Goal: Task Accomplishment & Management: Manage account settings

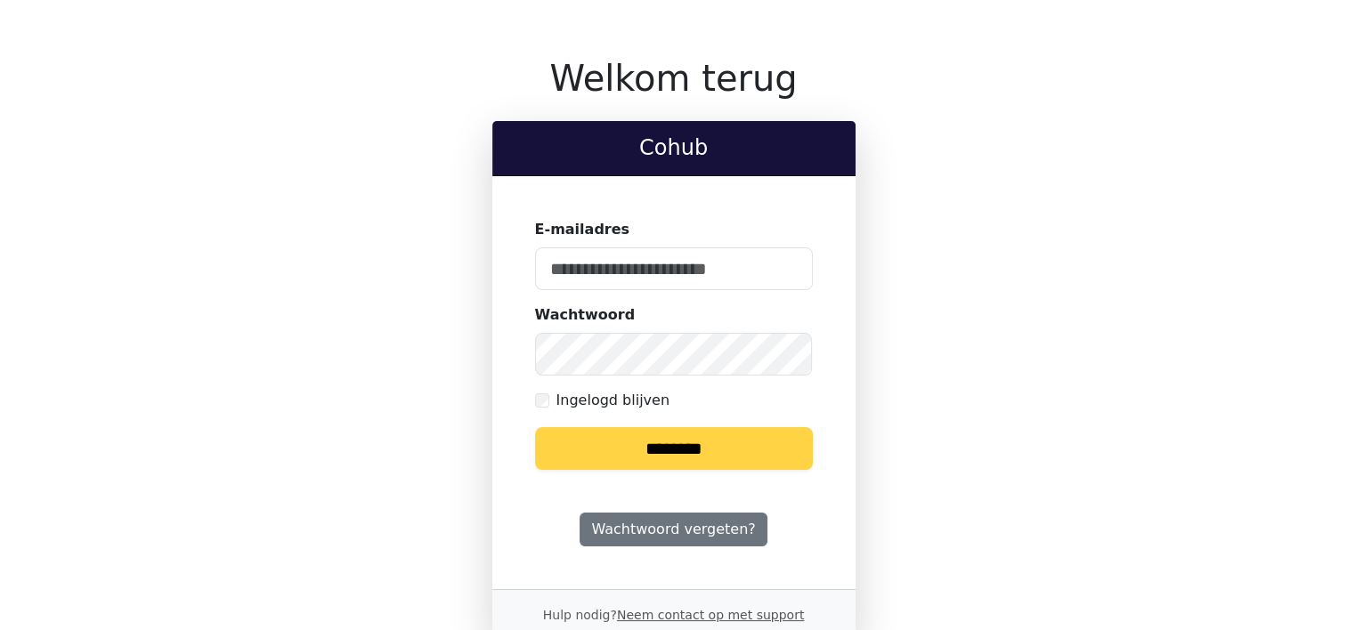
type input "**********"
click at [677, 449] on input "********" at bounding box center [674, 448] width 278 height 43
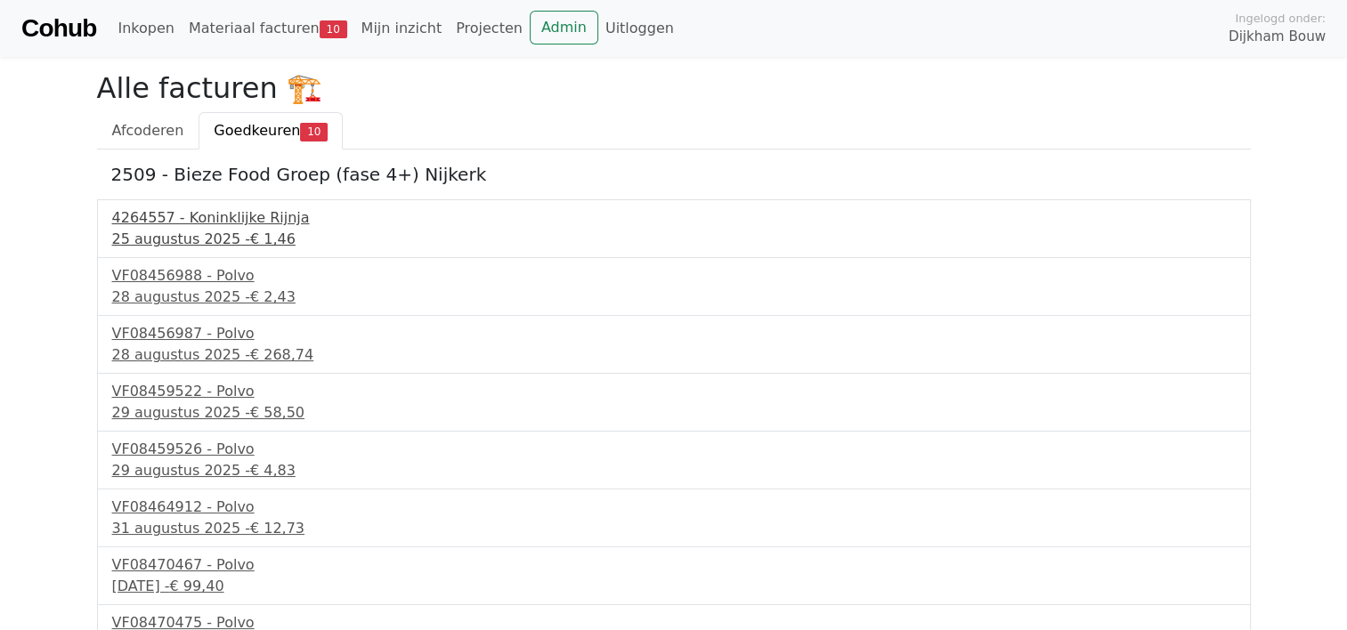
click at [231, 223] on div "4264557 - Koninklijke Rijnja" at bounding box center [673, 217] width 1123 height 21
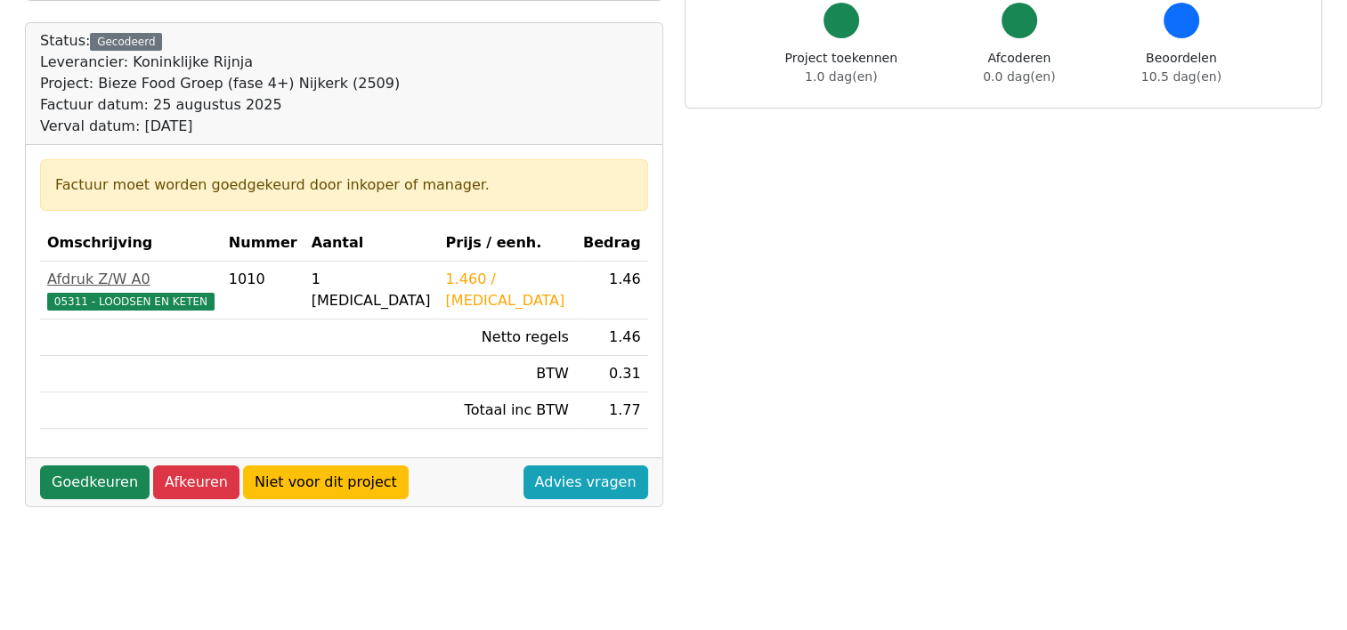
scroll to position [178, 0]
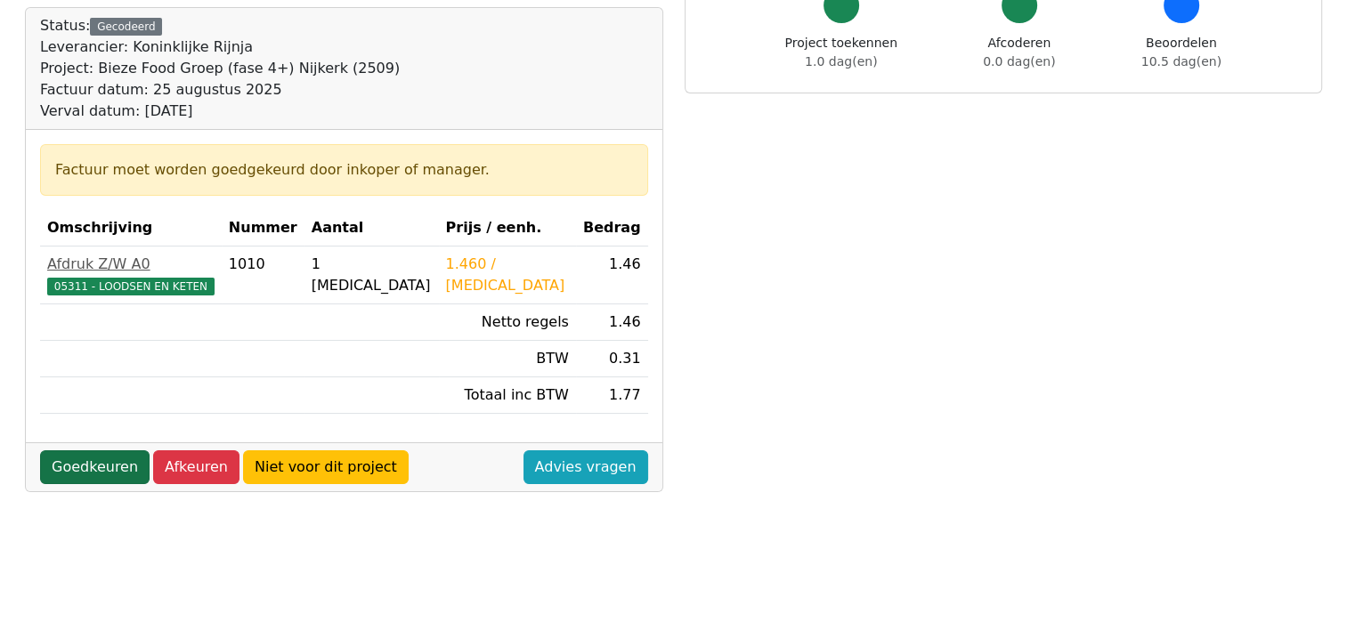
click at [89, 463] on link "Goedkeuren" at bounding box center [94, 467] width 109 height 34
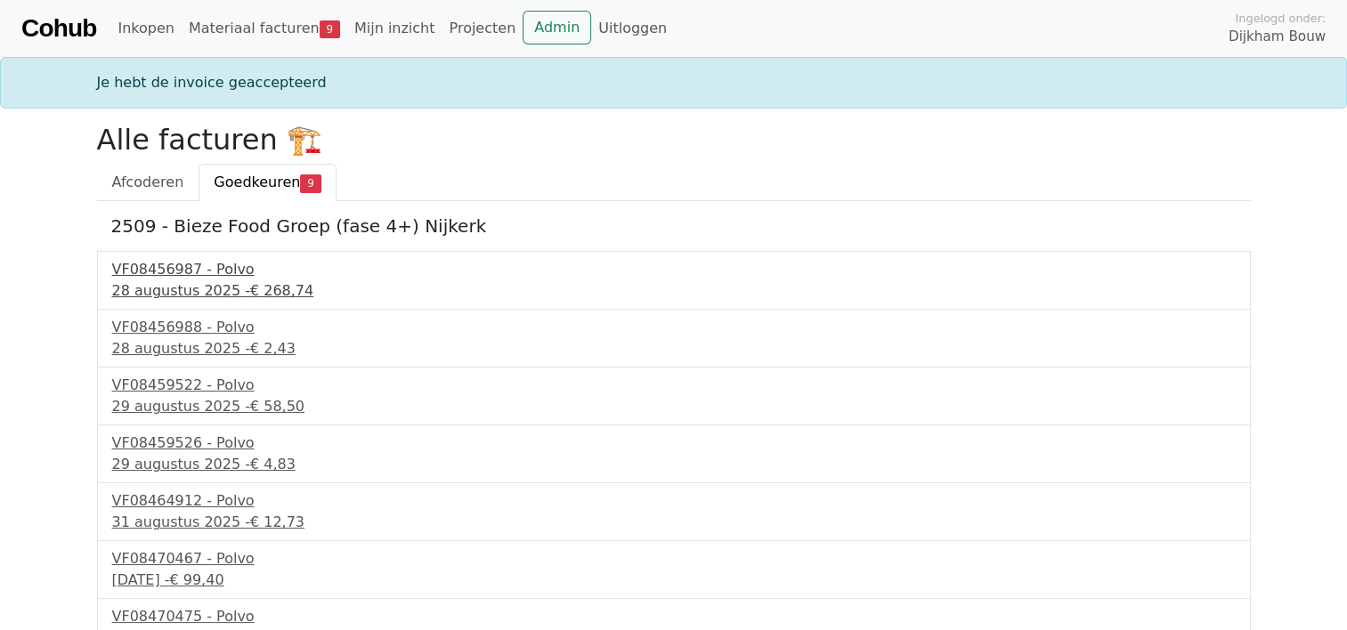
click at [184, 272] on div "VF08456987 - Polvo" at bounding box center [673, 269] width 1123 height 21
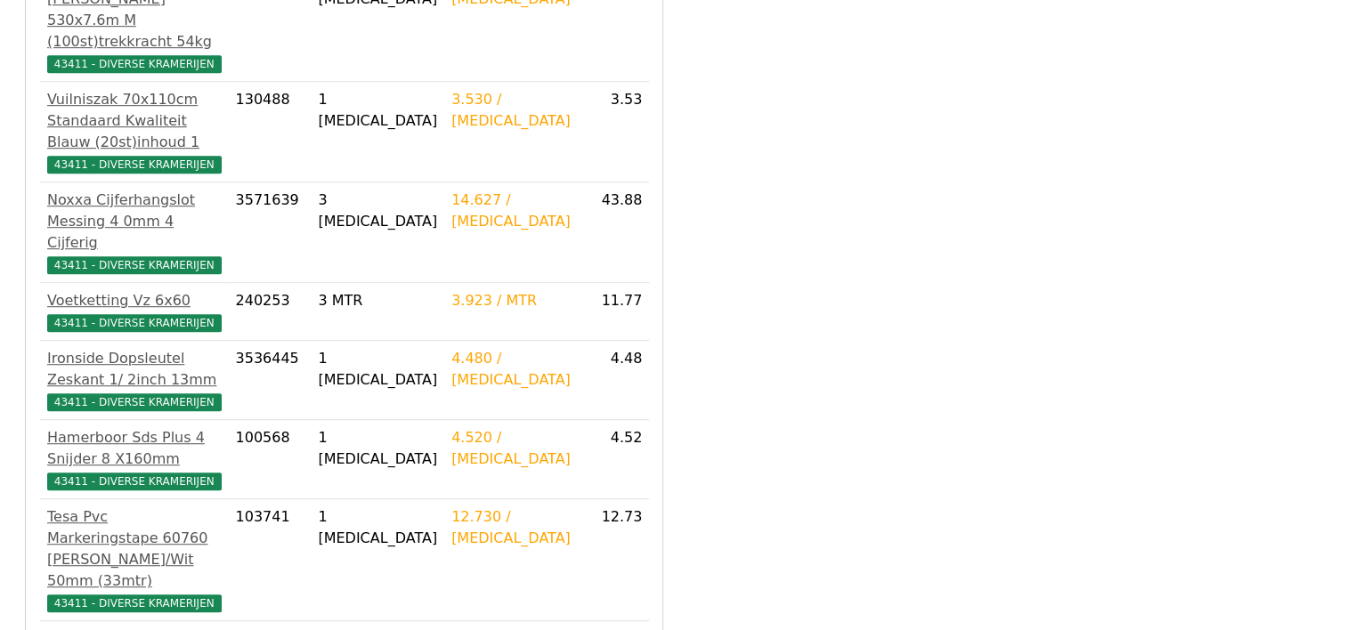
scroll to position [1182, 0]
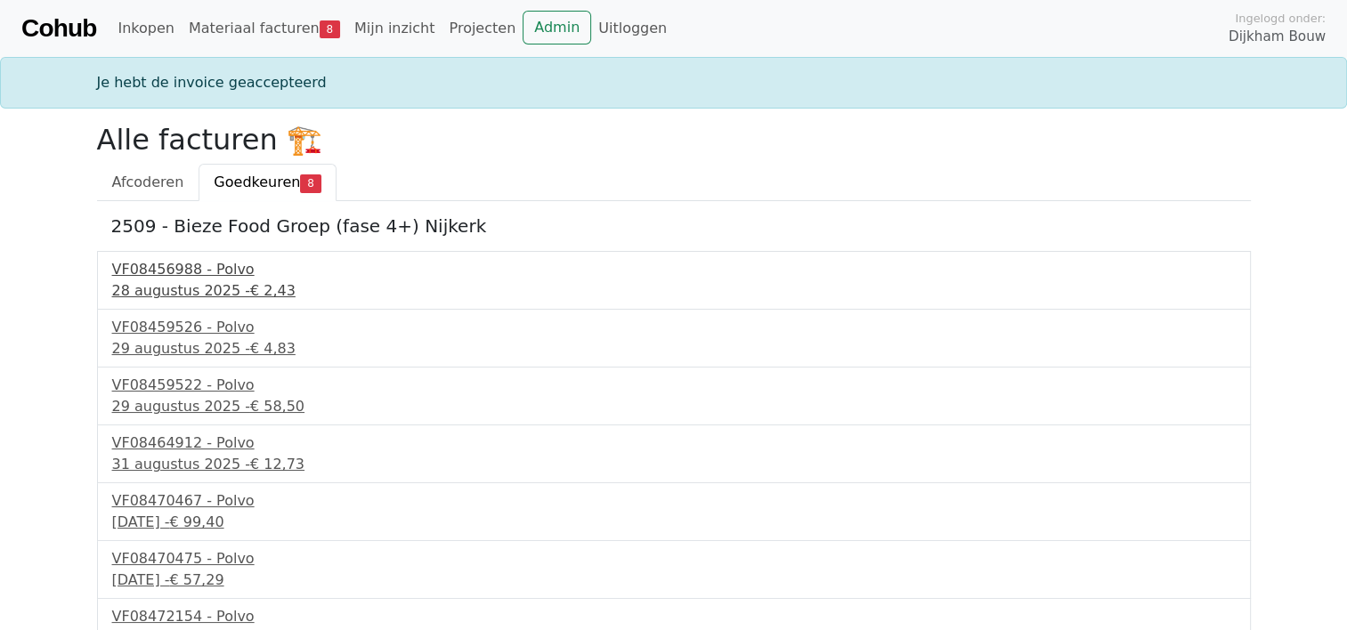
click at [183, 268] on div "VF08456988 - Polvo" at bounding box center [673, 269] width 1123 height 21
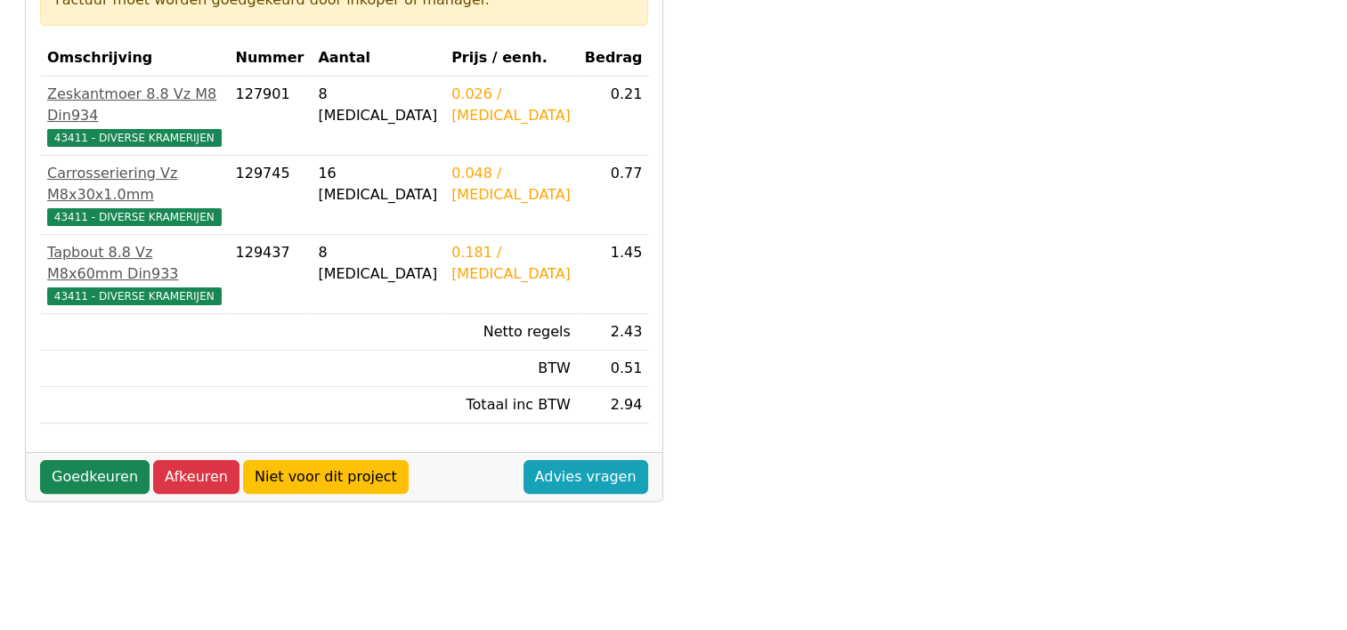
scroll to position [356, 0]
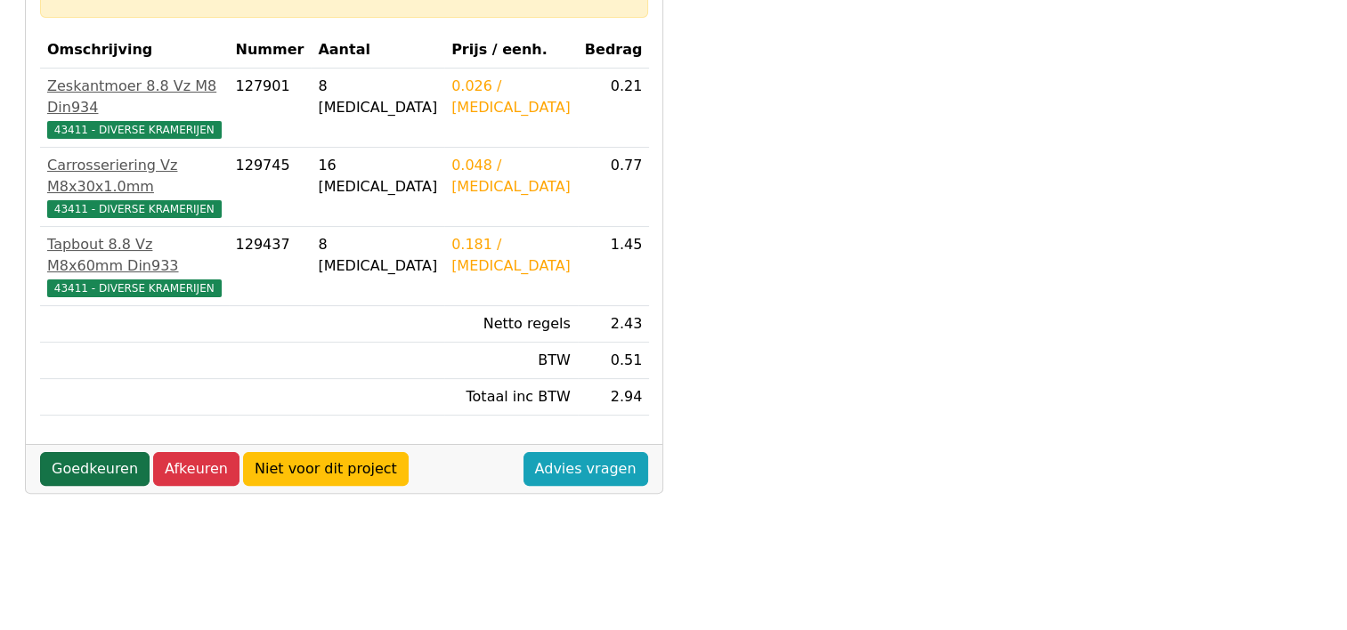
click at [110, 452] on link "Goedkeuren" at bounding box center [94, 469] width 109 height 34
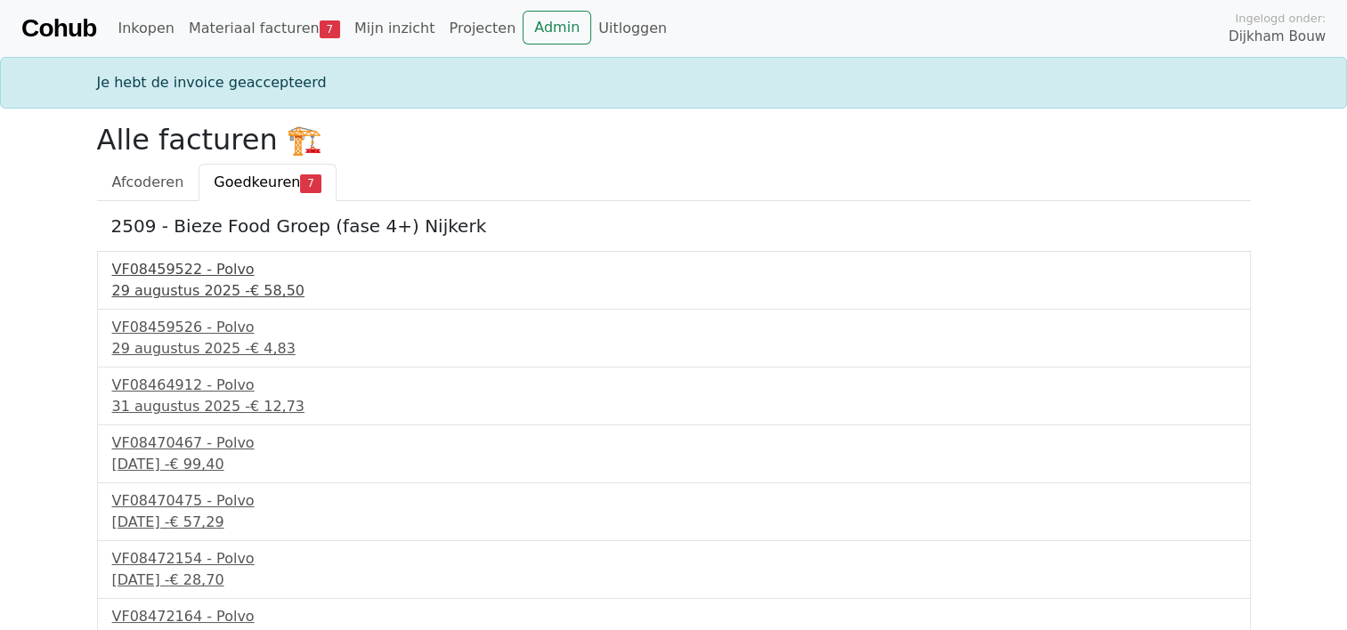
click at [267, 278] on div "VF08459522 - Polvo" at bounding box center [673, 269] width 1123 height 21
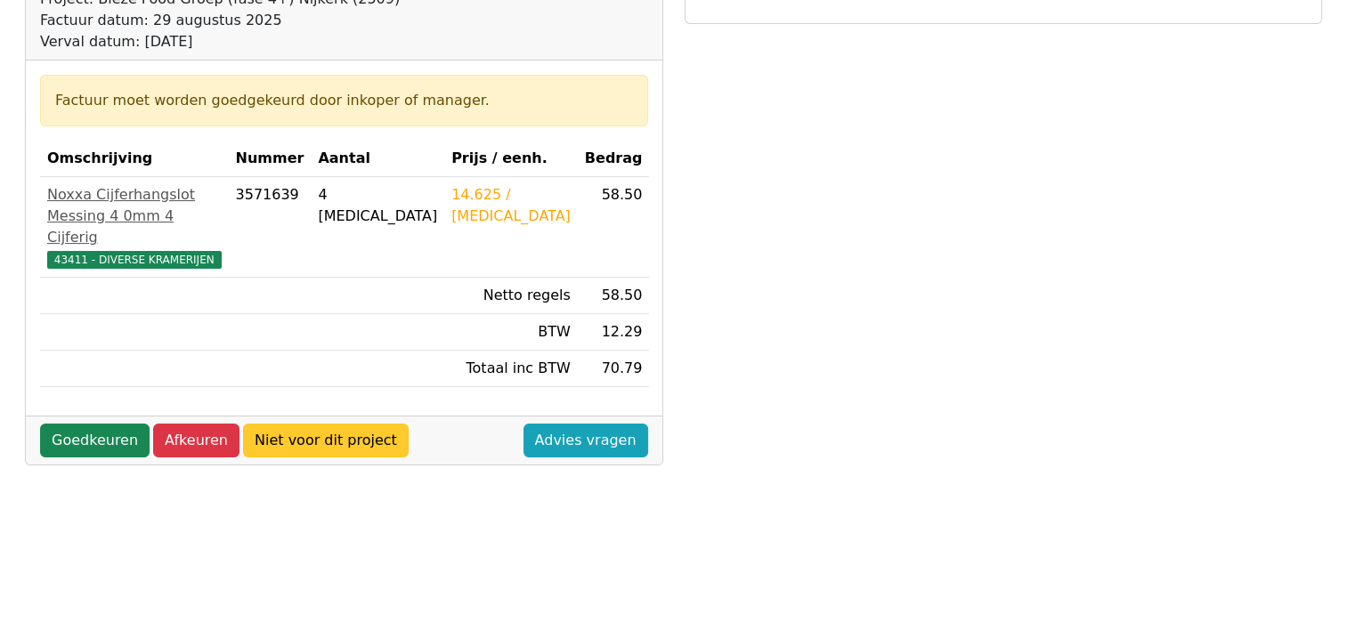
scroll to position [267, 0]
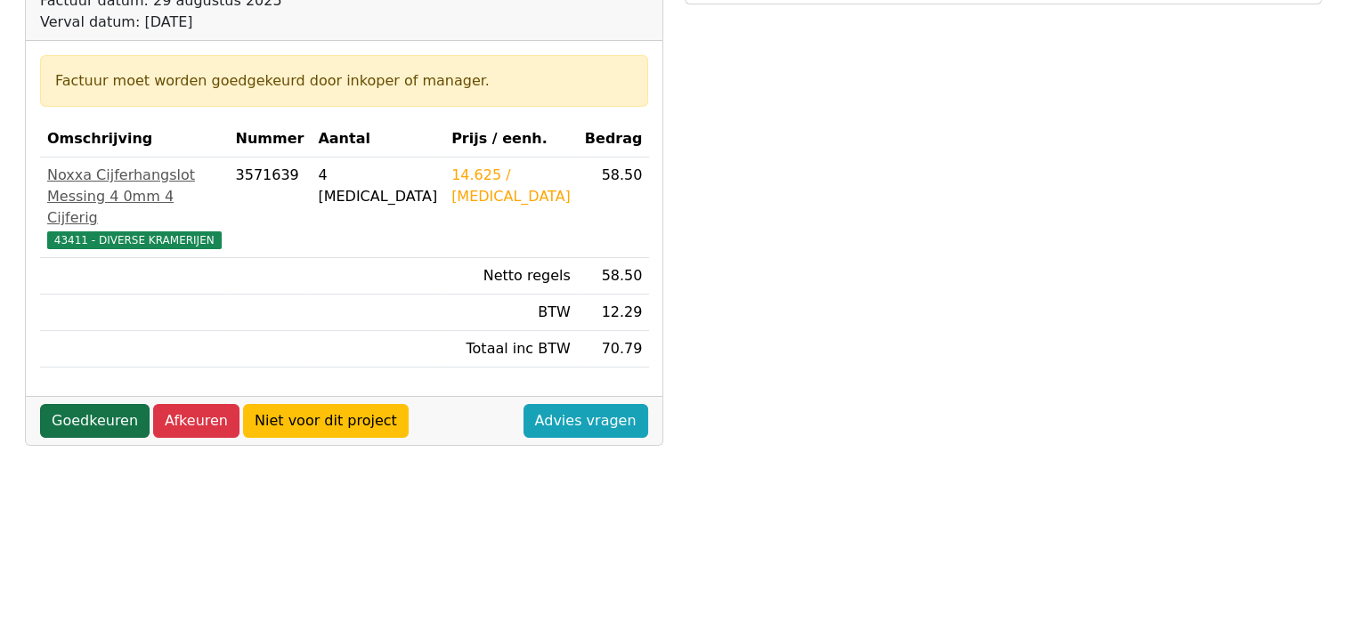
click at [113, 404] on link "Goedkeuren" at bounding box center [94, 421] width 109 height 34
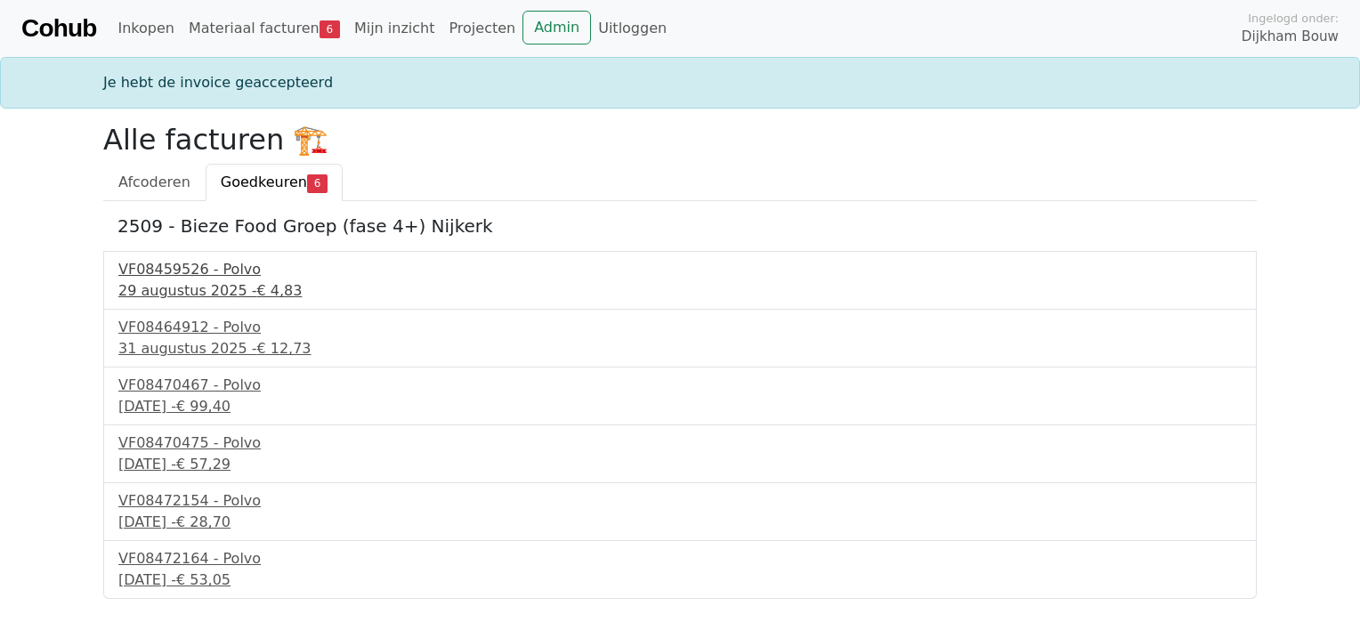
click at [151, 280] on div "29 augustus 2025 - € 4,83" at bounding box center [679, 290] width 1123 height 21
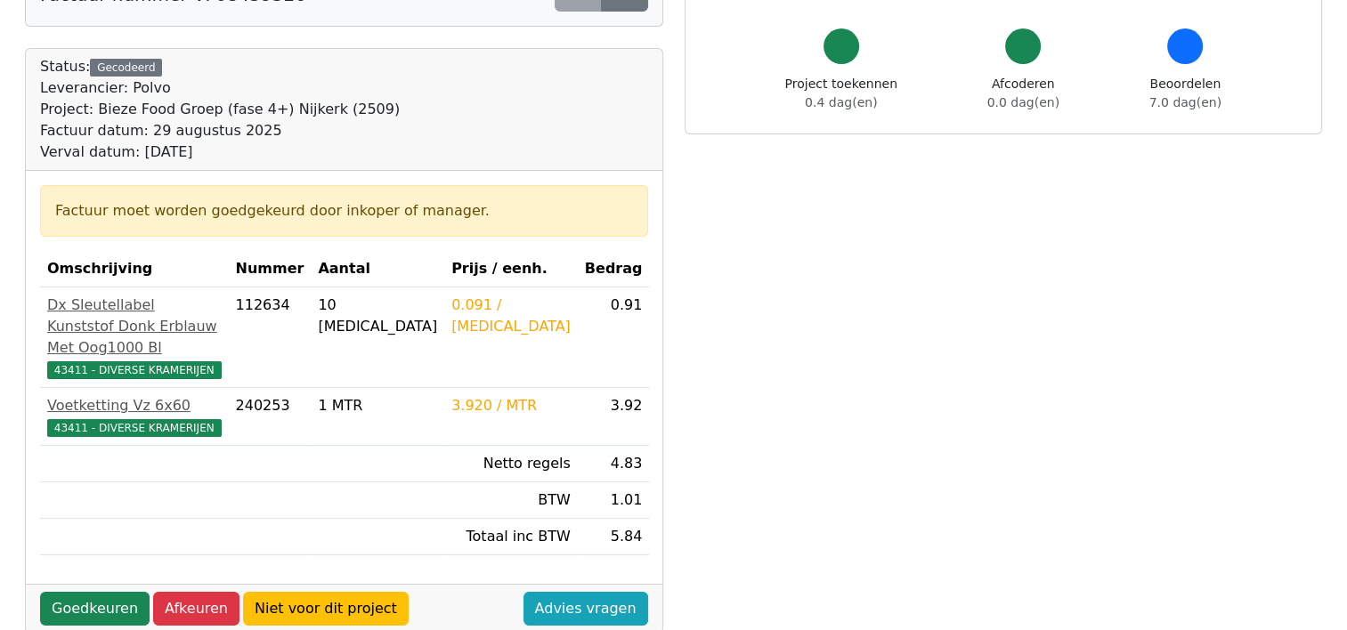
scroll to position [178, 0]
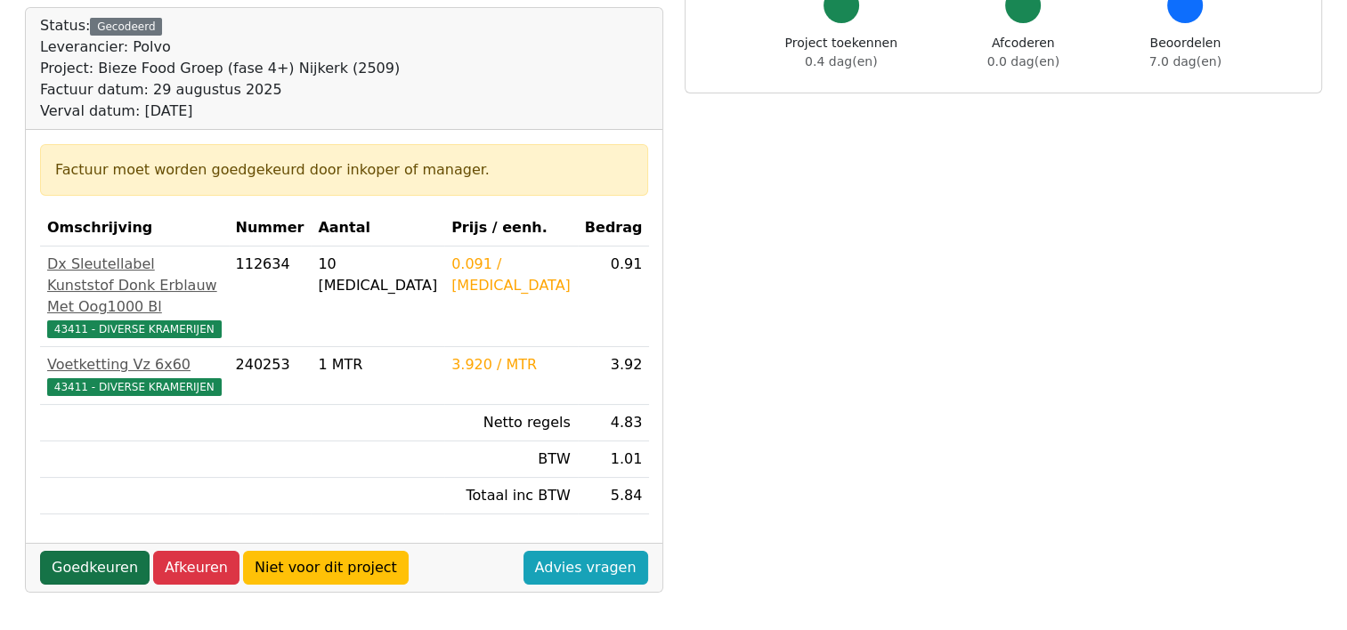
click at [75, 584] on link "Goedkeuren" at bounding box center [94, 568] width 109 height 34
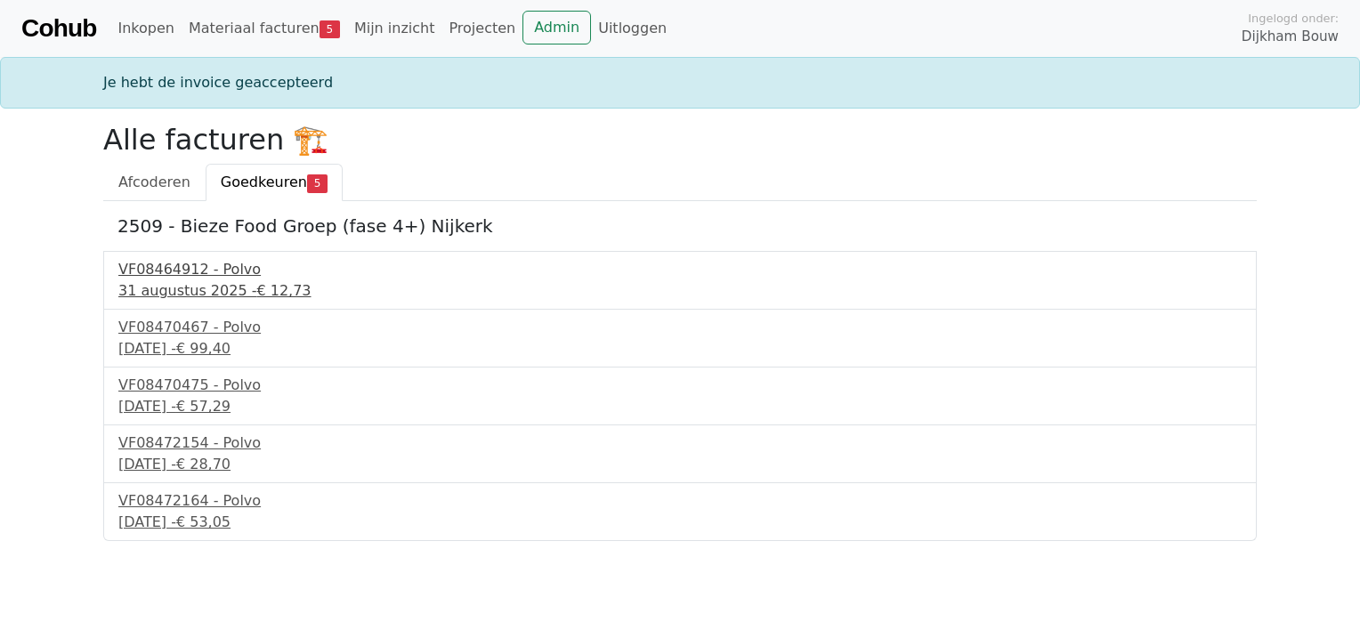
click at [186, 271] on div "VF08464912 - Polvo" at bounding box center [679, 269] width 1123 height 21
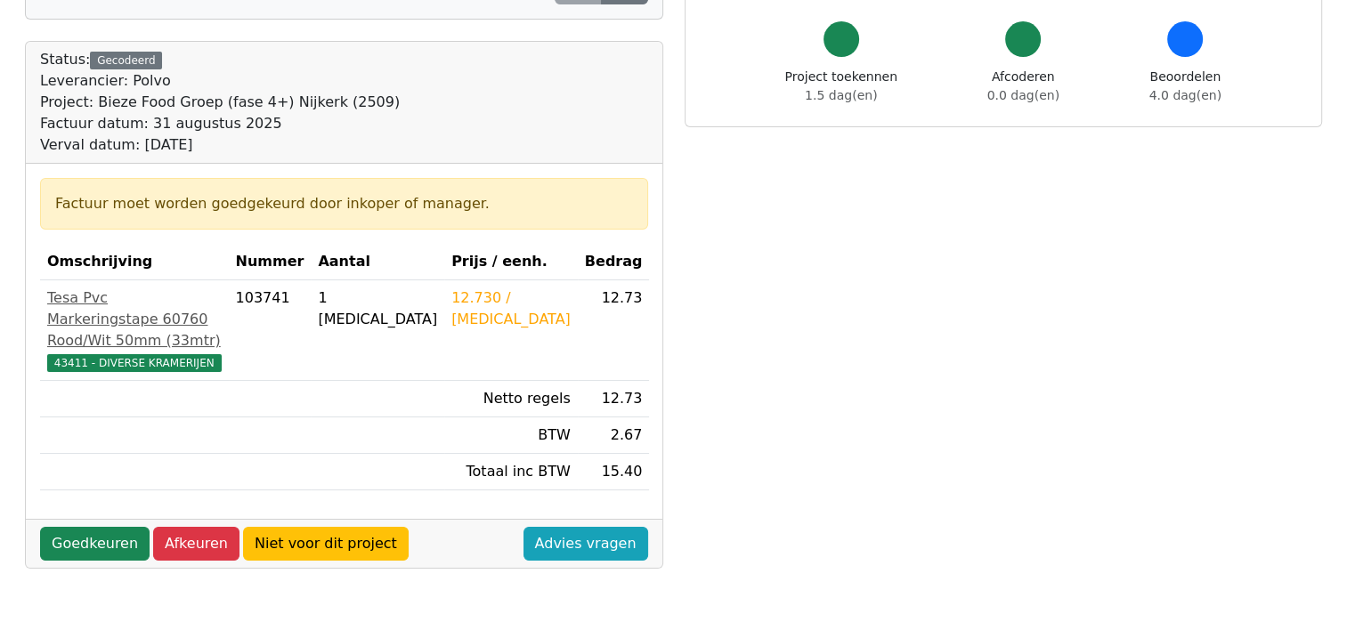
scroll to position [178, 0]
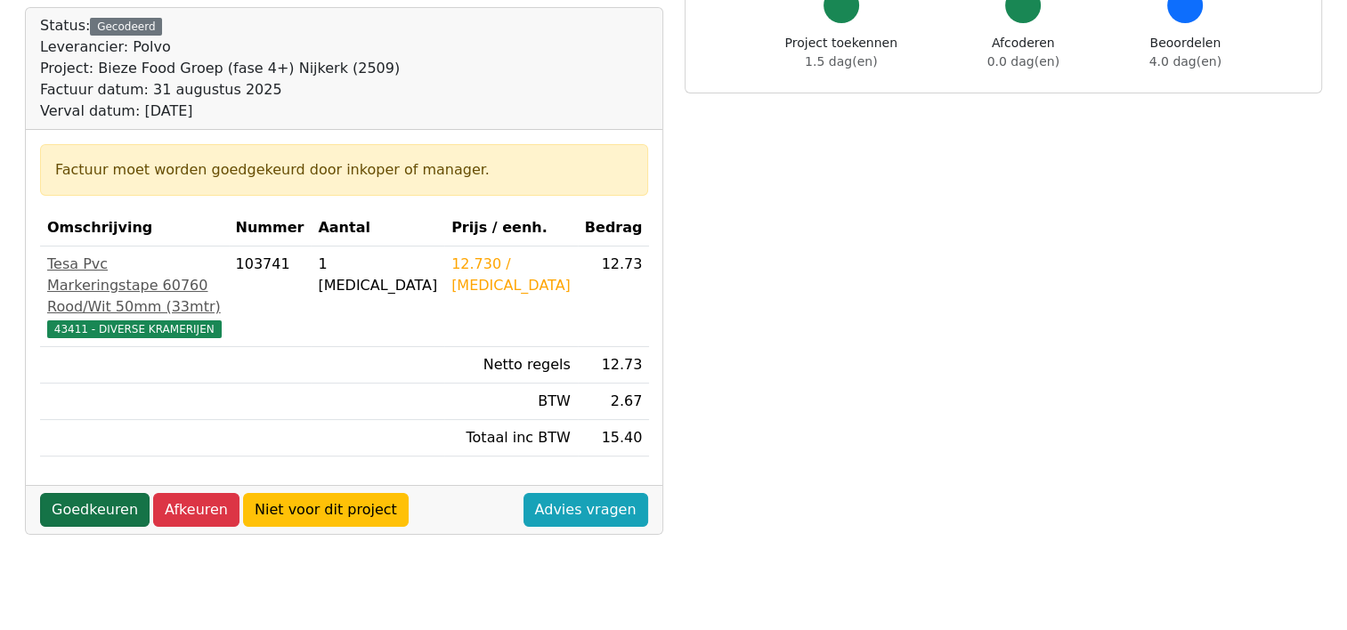
click at [105, 506] on link "Goedkeuren" at bounding box center [94, 510] width 109 height 34
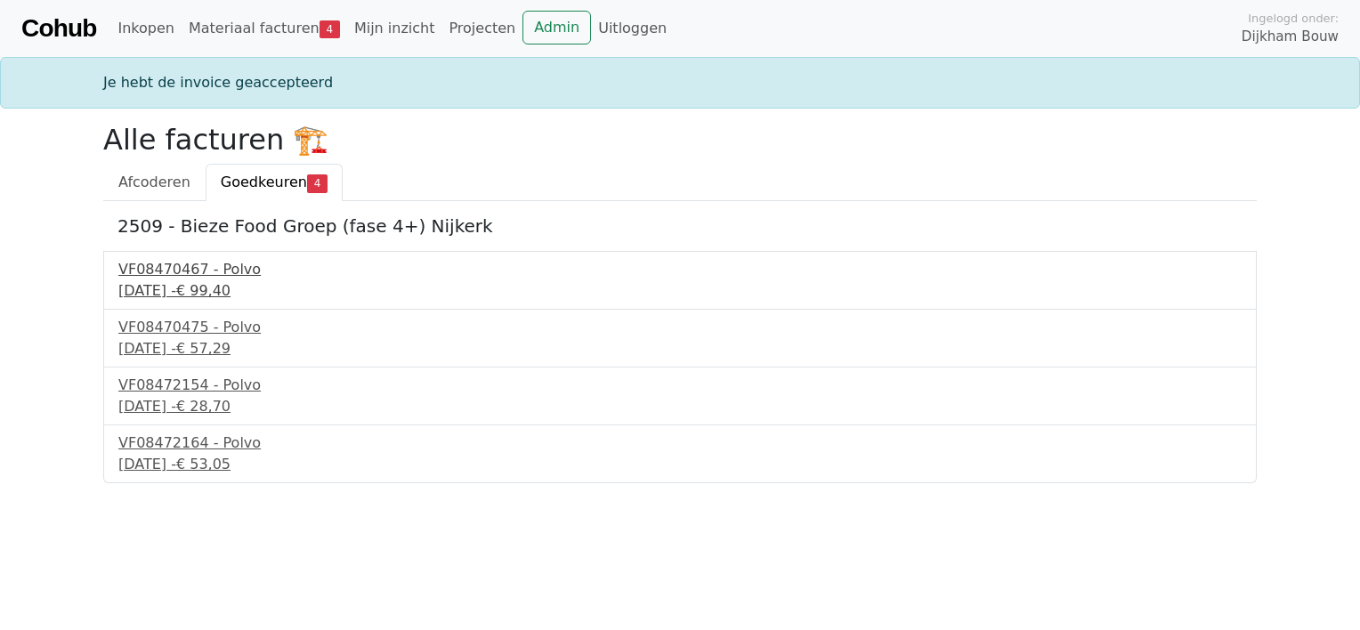
click at [200, 285] on div "3 september 2025 - € 99,40" at bounding box center [679, 290] width 1123 height 21
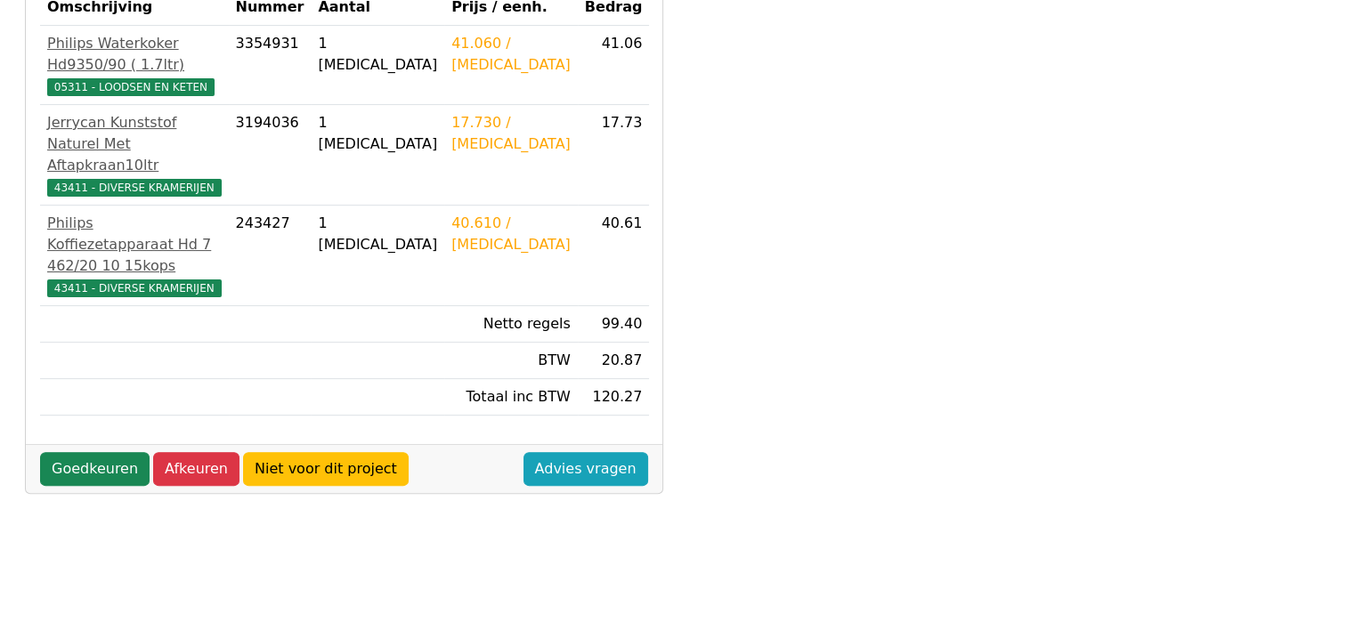
scroll to position [445, 0]
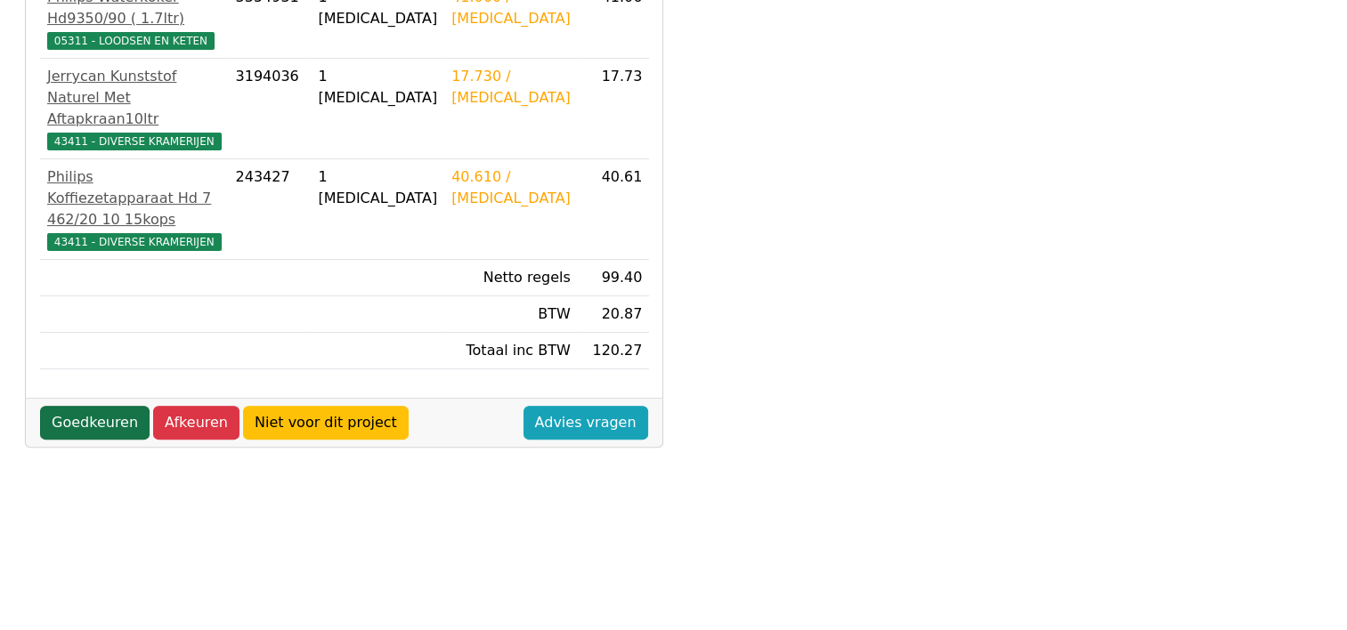
click at [108, 406] on link "Goedkeuren" at bounding box center [94, 423] width 109 height 34
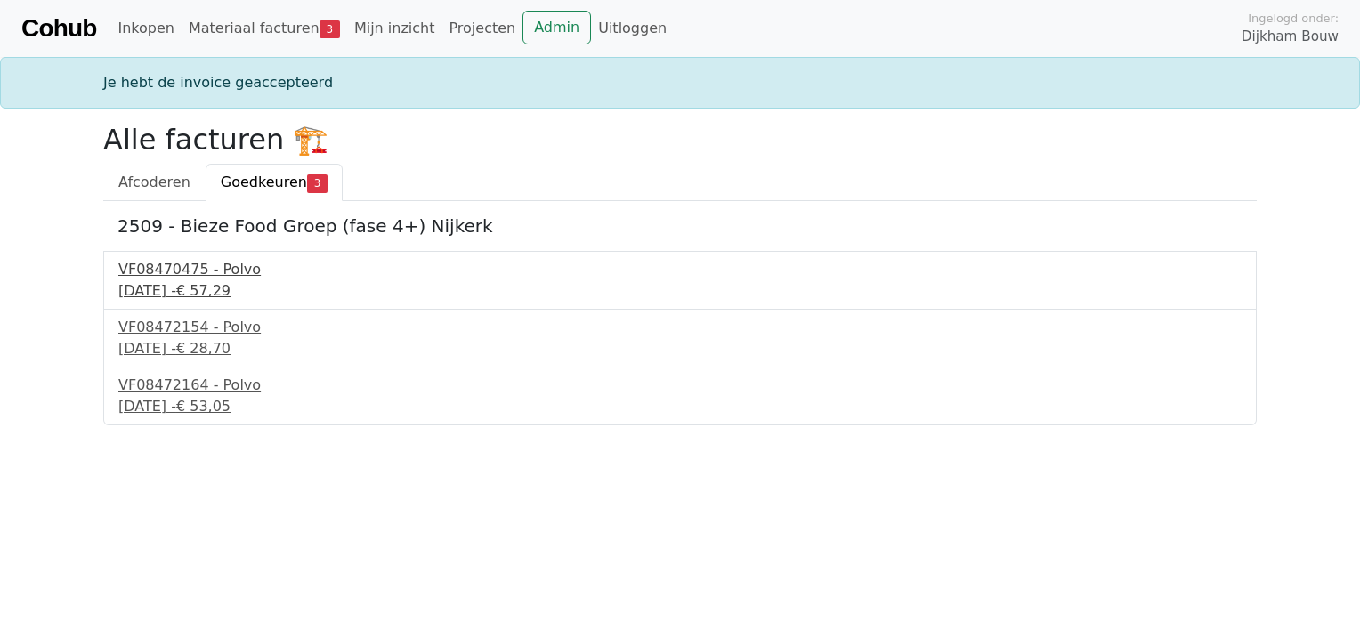
click at [222, 275] on div "VF08470475 - Polvo" at bounding box center [679, 269] width 1123 height 21
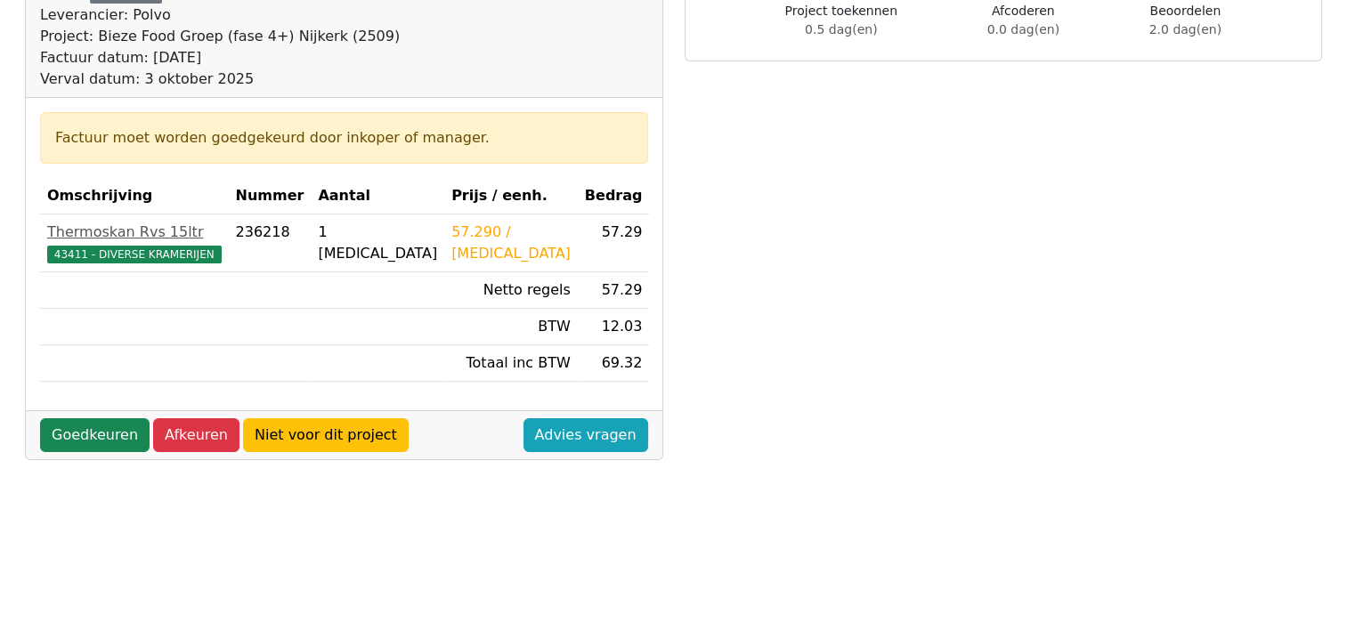
scroll to position [267, 0]
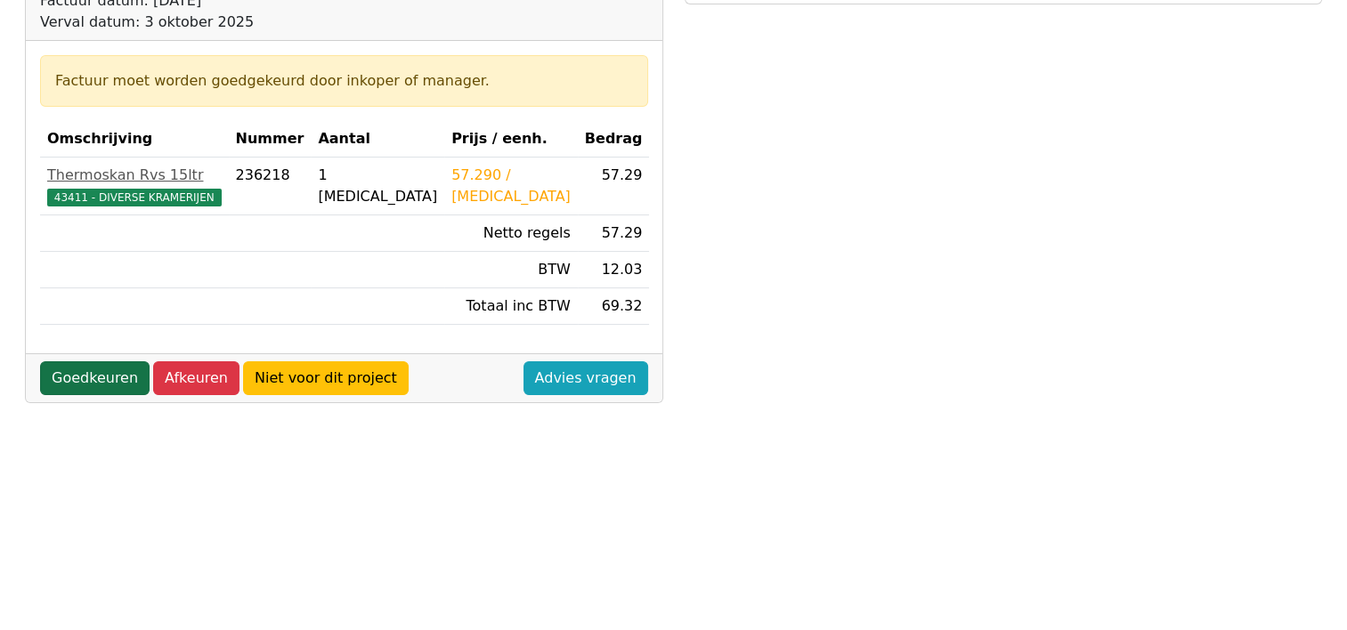
click at [100, 376] on link "Goedkeuren" at bounding box center [94, 378] width 109 height 34
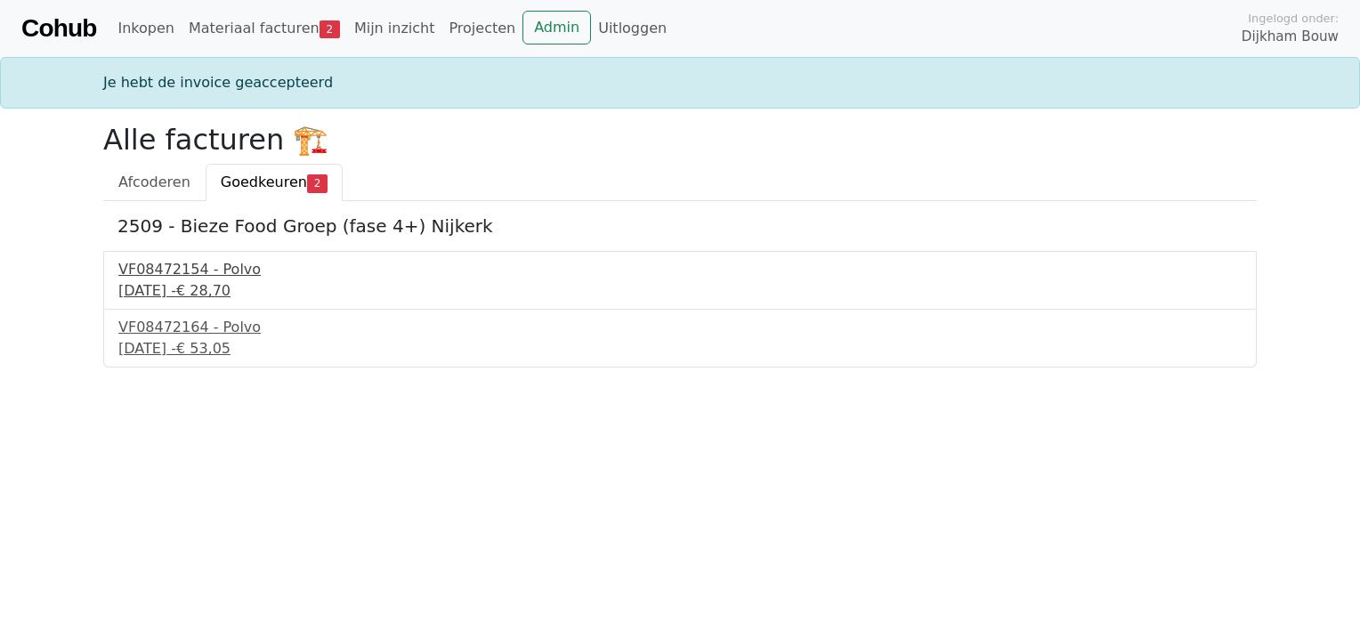
click at [185, 276] on div "VF08472154 - Polvo" at bounding box center [679, 269] width 1123 height 21
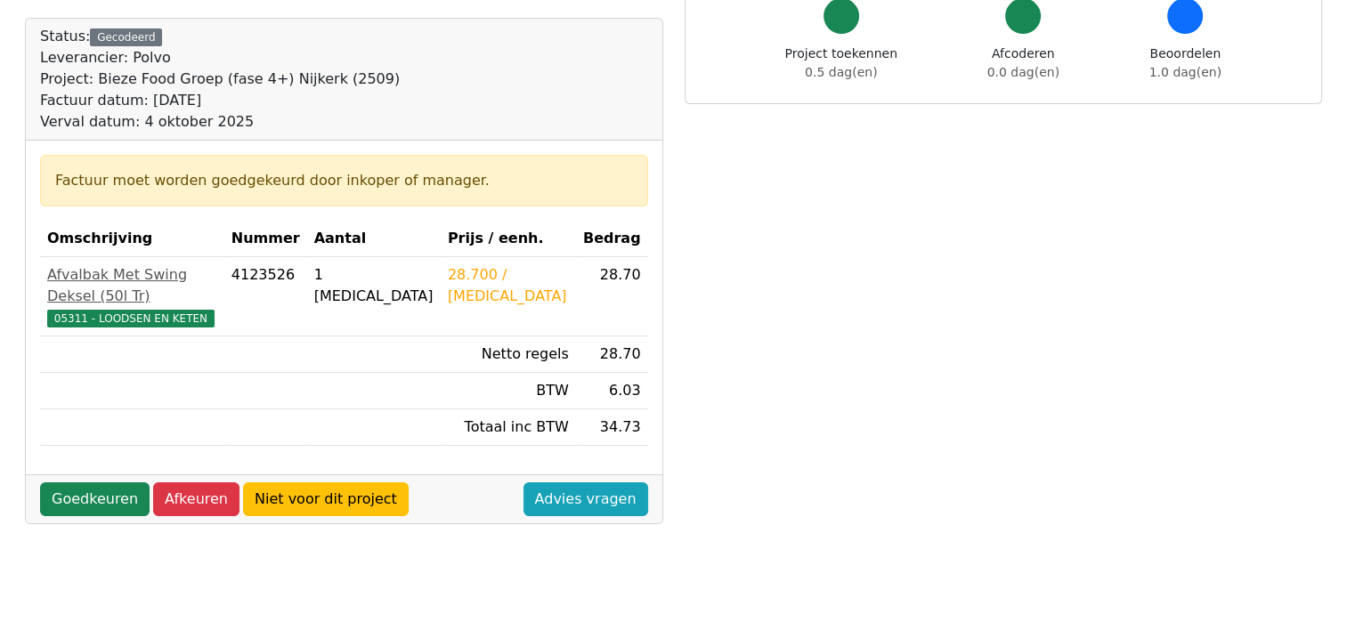
scroll to position [178, 0]
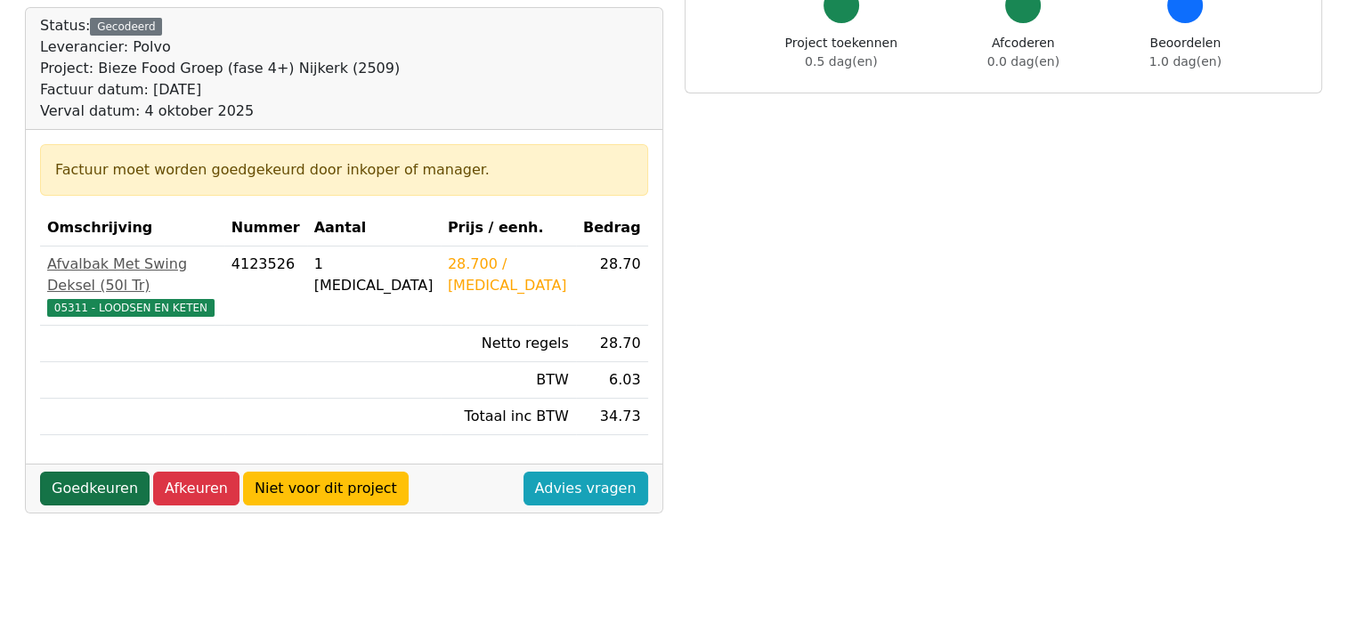
click at [77, 472] on link "Goedkeuren" at bounding box center [94, 489] width 109 height 34
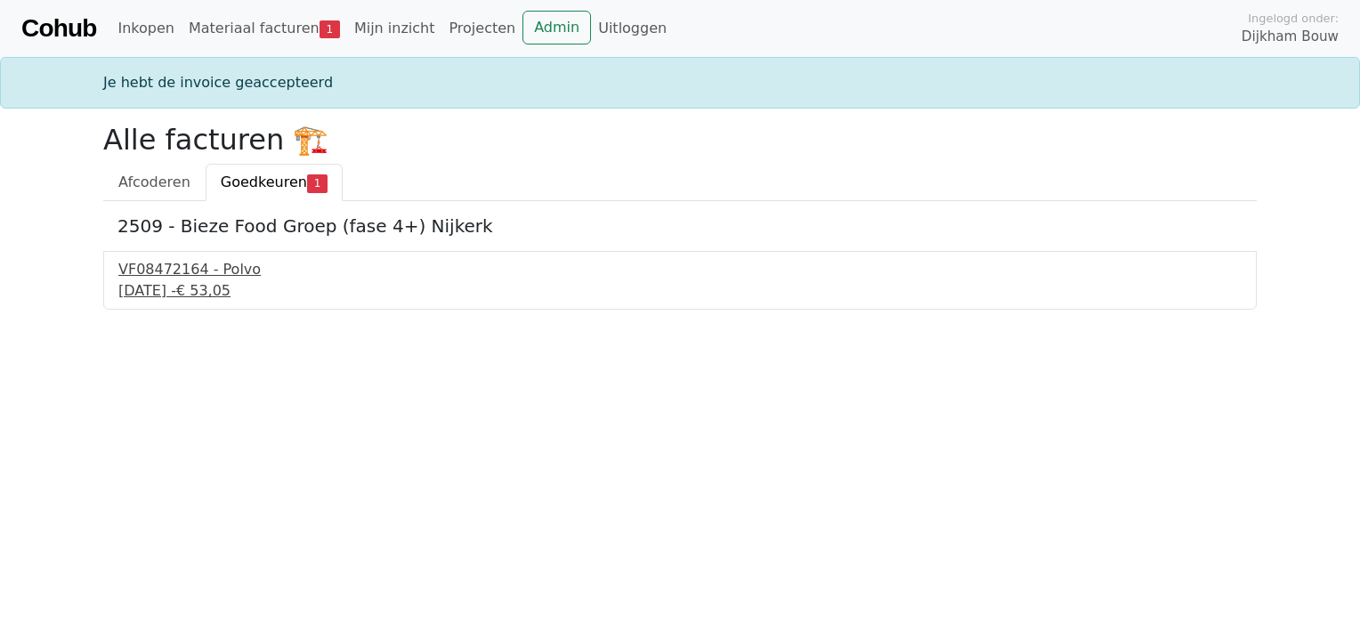
click at [166, 288] on div "[DATE] - € 53,05" at bounding box center [679, 290] width 1123 height 21
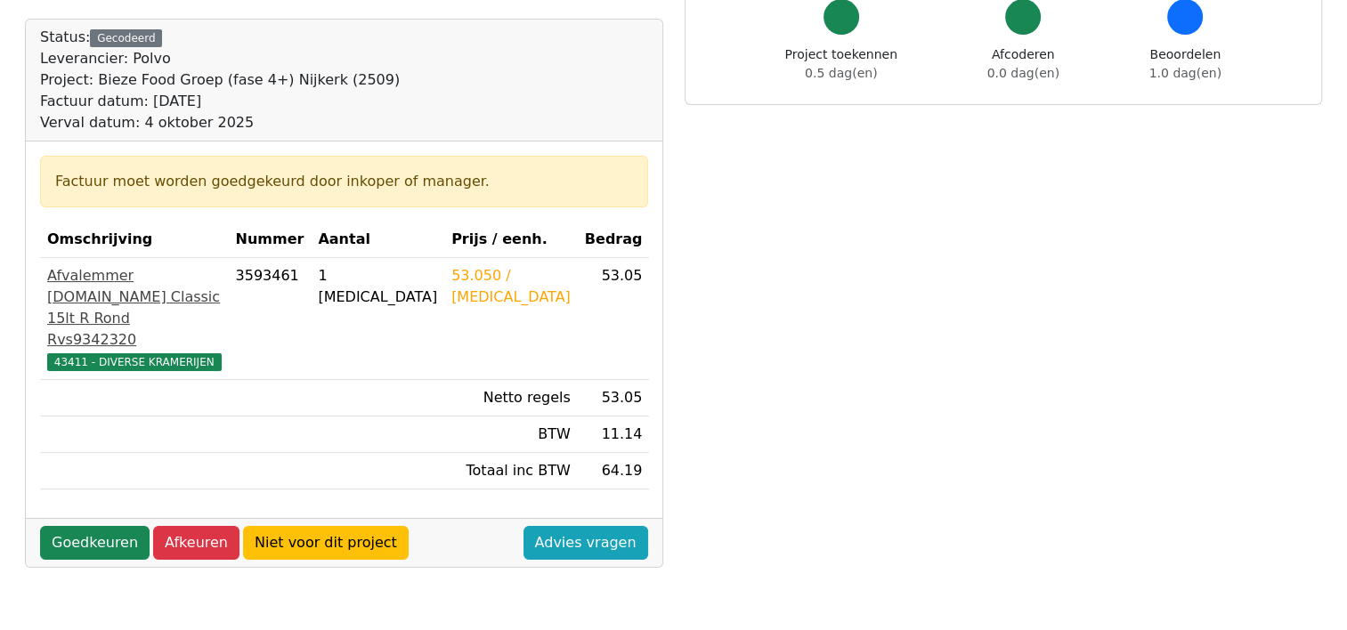
scroll to position [178, 0]
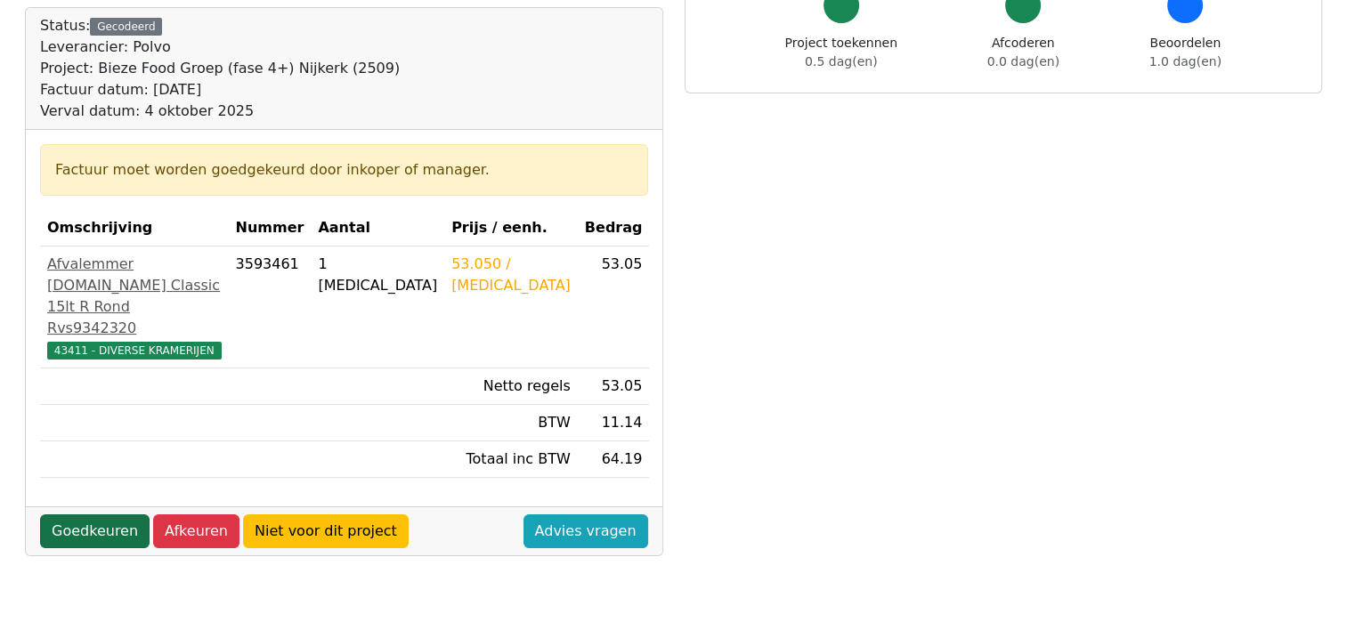
click at [90, 514] on link "Goedkeuren" at bounding box center [94, 531] width 109 height 34
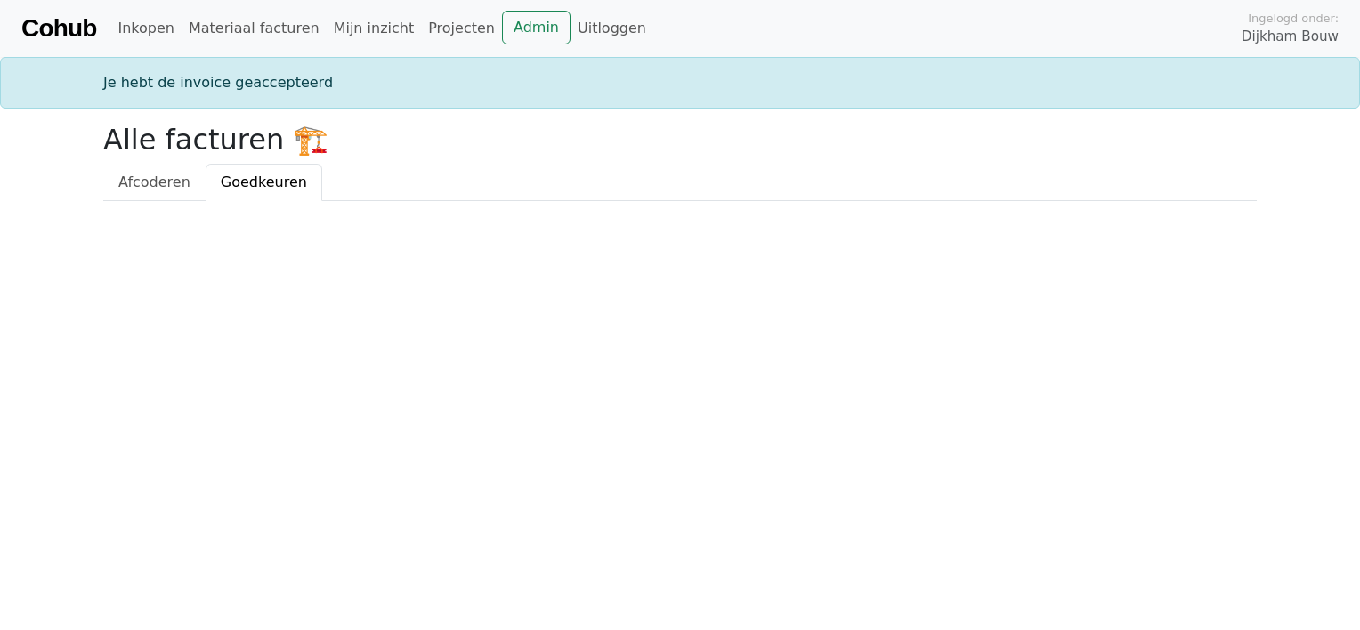
click at [225, 143] on h2 "Alle facturen 🏗️" at bounding box center [679, 140] width 1153 height 34
click at [502, 29] on link "Admin" at bounding box center [536, 28] width 69 height 34
click at [358, 23] on link "Mijn inzicht" at bounding box center [374, 29] width 95 height 36
click at [427, 29] on link "Projecten" at bounding box center [461, 29] width 81 height 36
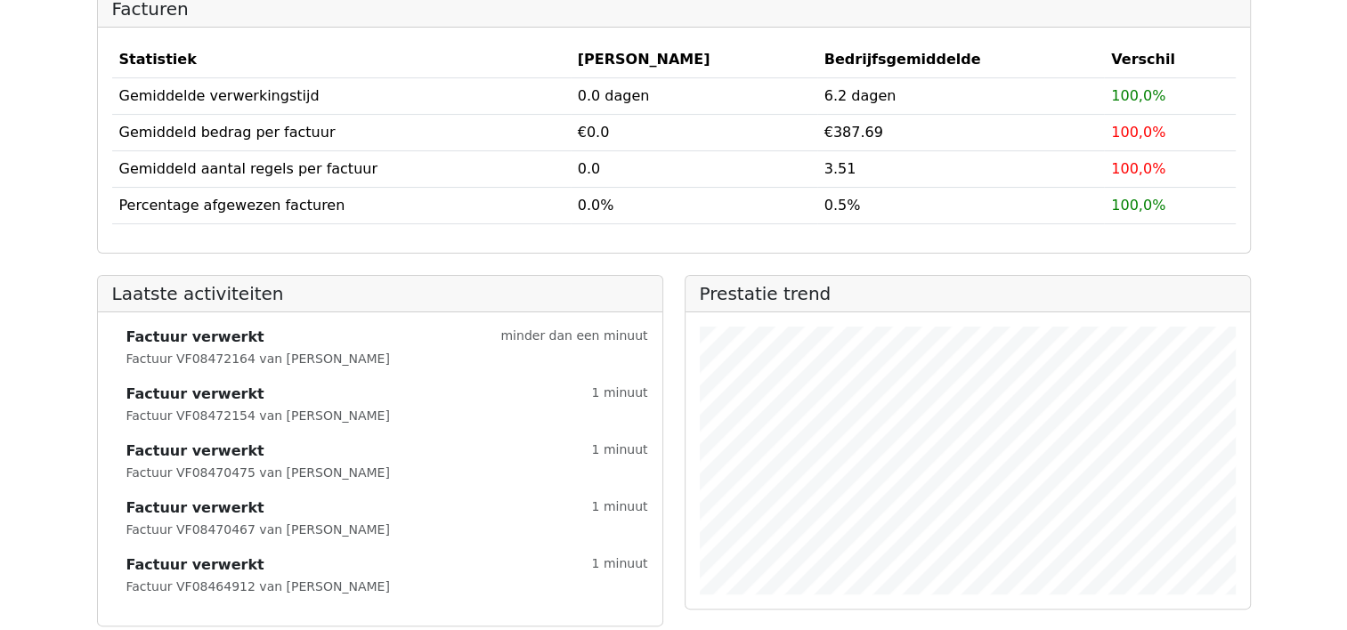
scroll to position [262, 0]
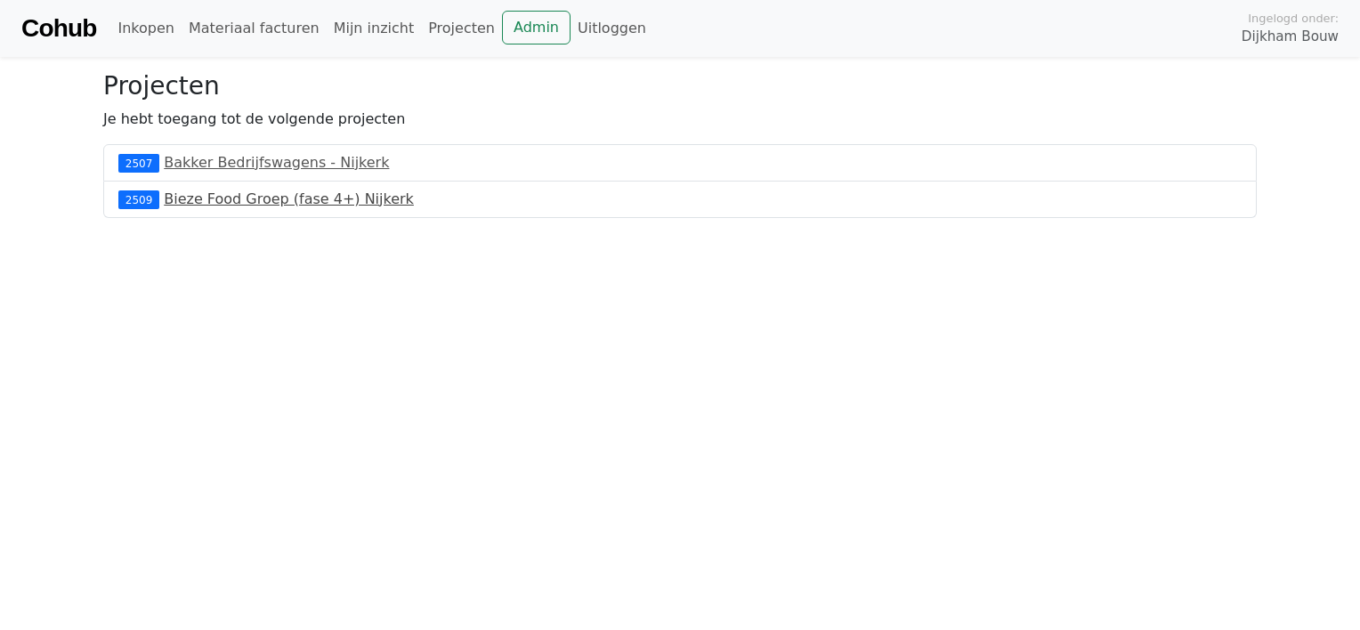
click at [263, 197] on link "Bieze Food Groep (fase 4+) Nijkerk" at bounding box center [289, 198] width 250 height 17
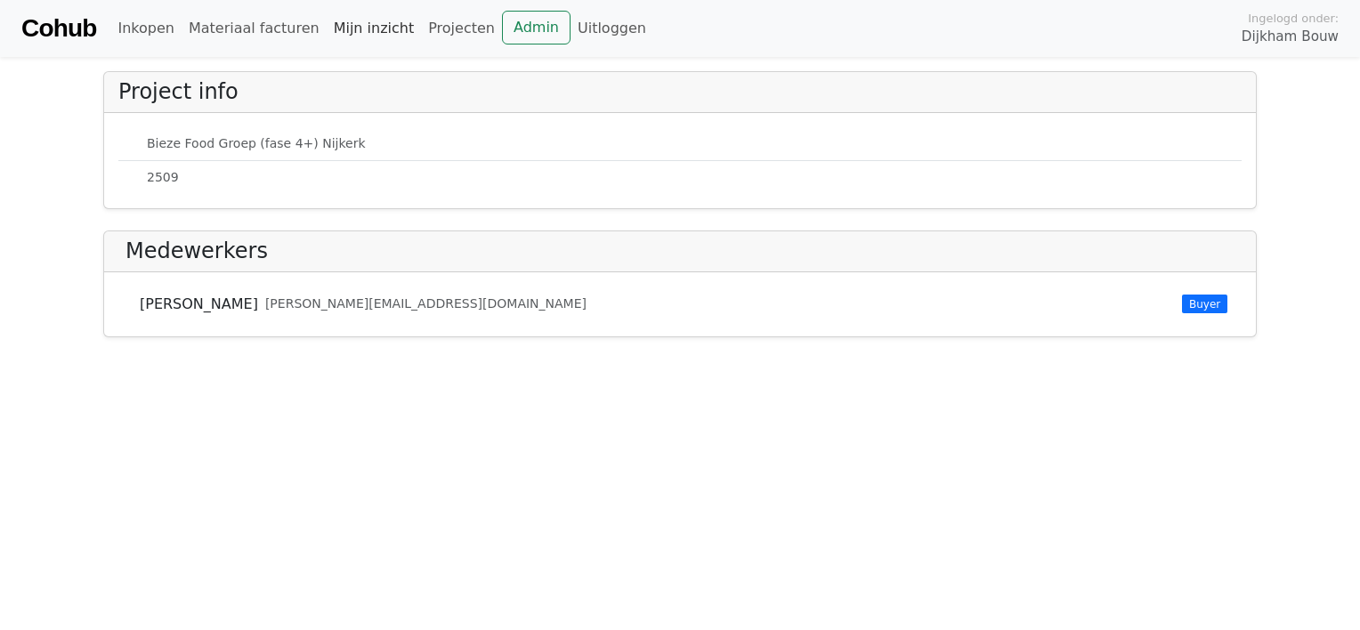
click at [338, 26] on link "Mijn inzicht" at bounding box center [374, 29] width 95 height 36
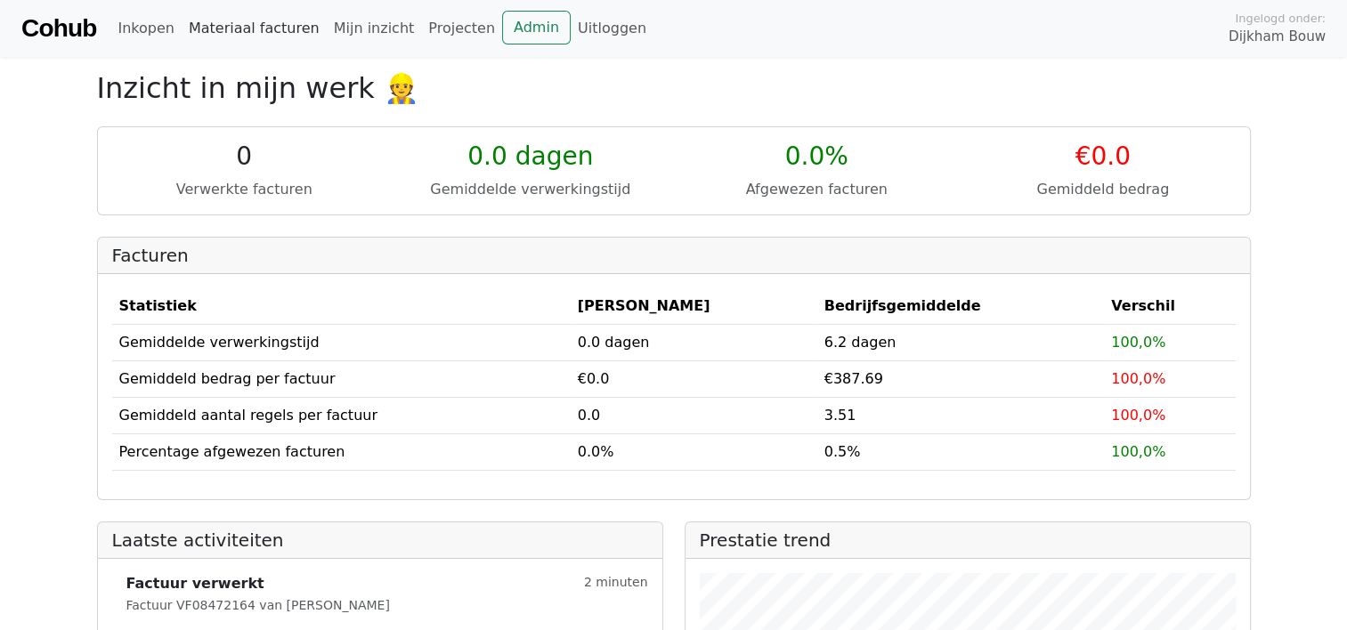
click at [271, 27] on link "Materiaal facturen" at bounding box center [254, 29] width 145 height 36
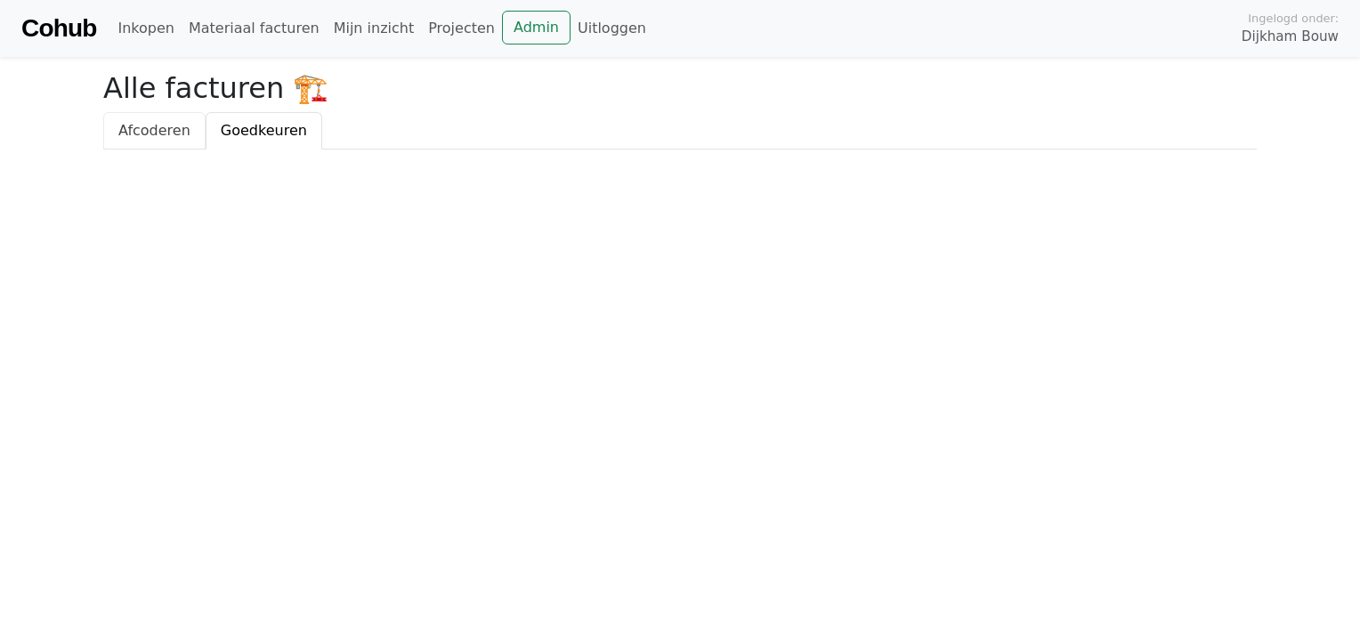
click at [155, 132] on span "Afcoderen" at bounding box center [154, 130] width 72 height 17
click at [249, 129] on span "Goedkeuren" at bounding box center [264, 130] width 86 height 17
click at [502, 23] on link "Admin" at bounding box center [536, 28] width 69 height 34
